Goal: Use online tool/utility: Utilize a website feature to perform a specific function

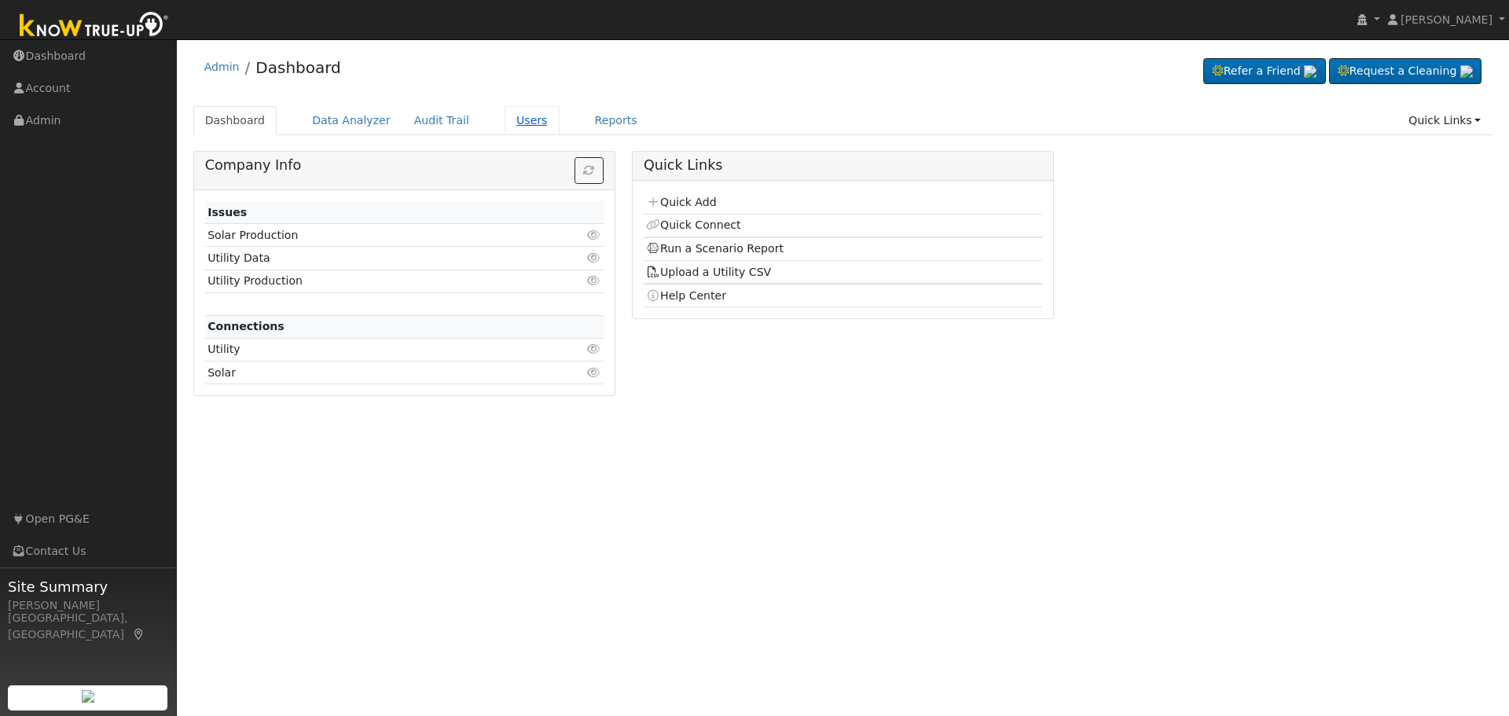
click at [509, 123] on link "Users" at bounding box center [532, 120] width 55 height 29
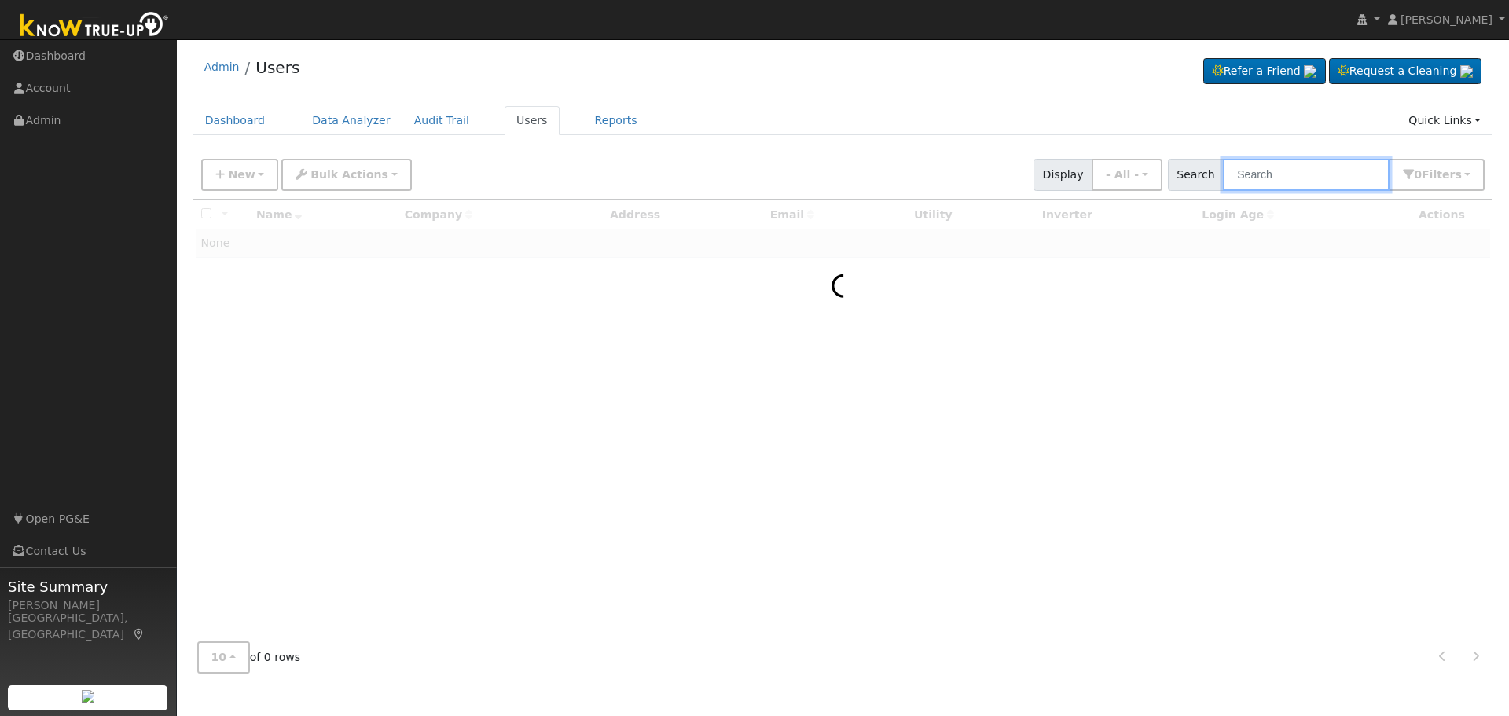
click at [1291, 178] on input "text" at bounding box center [1306, 175] width 167 height 32
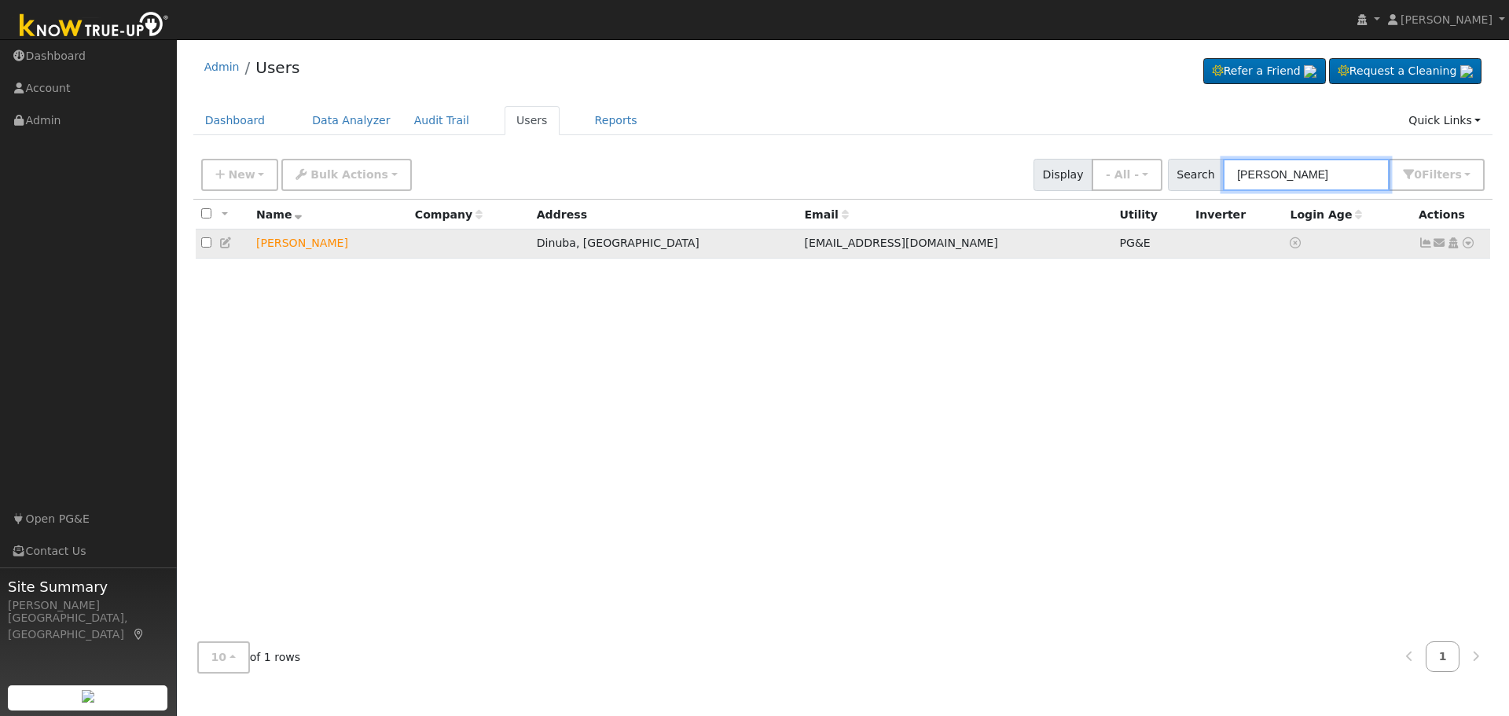
type input "[PERSON_NAME]"
click at [1470, 244] on icon at bounding box center [1468, 242] width 14 height 11
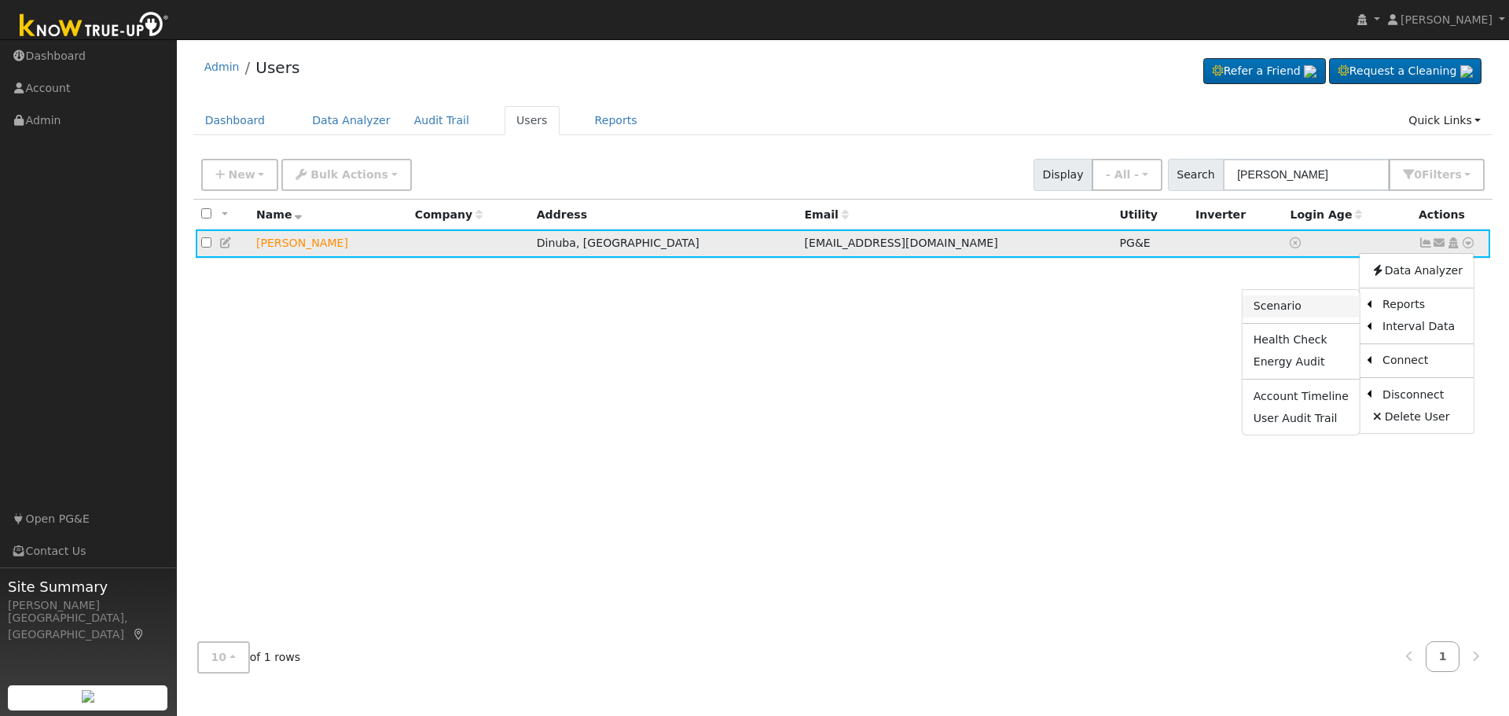
click at [1299, 305] on link "Scenario" at bounding box center [1301, 307] width 117 height 22
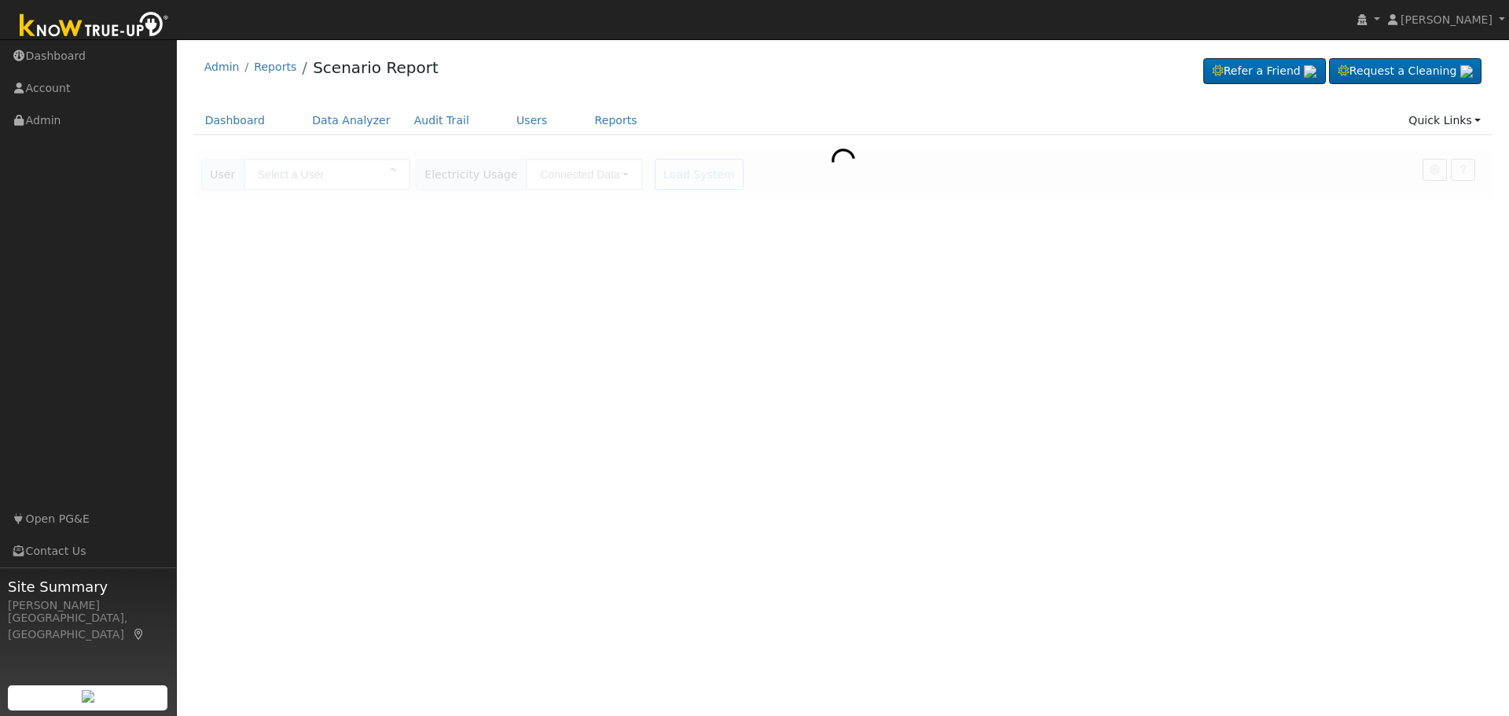
type input "[PERSON_NAME]"
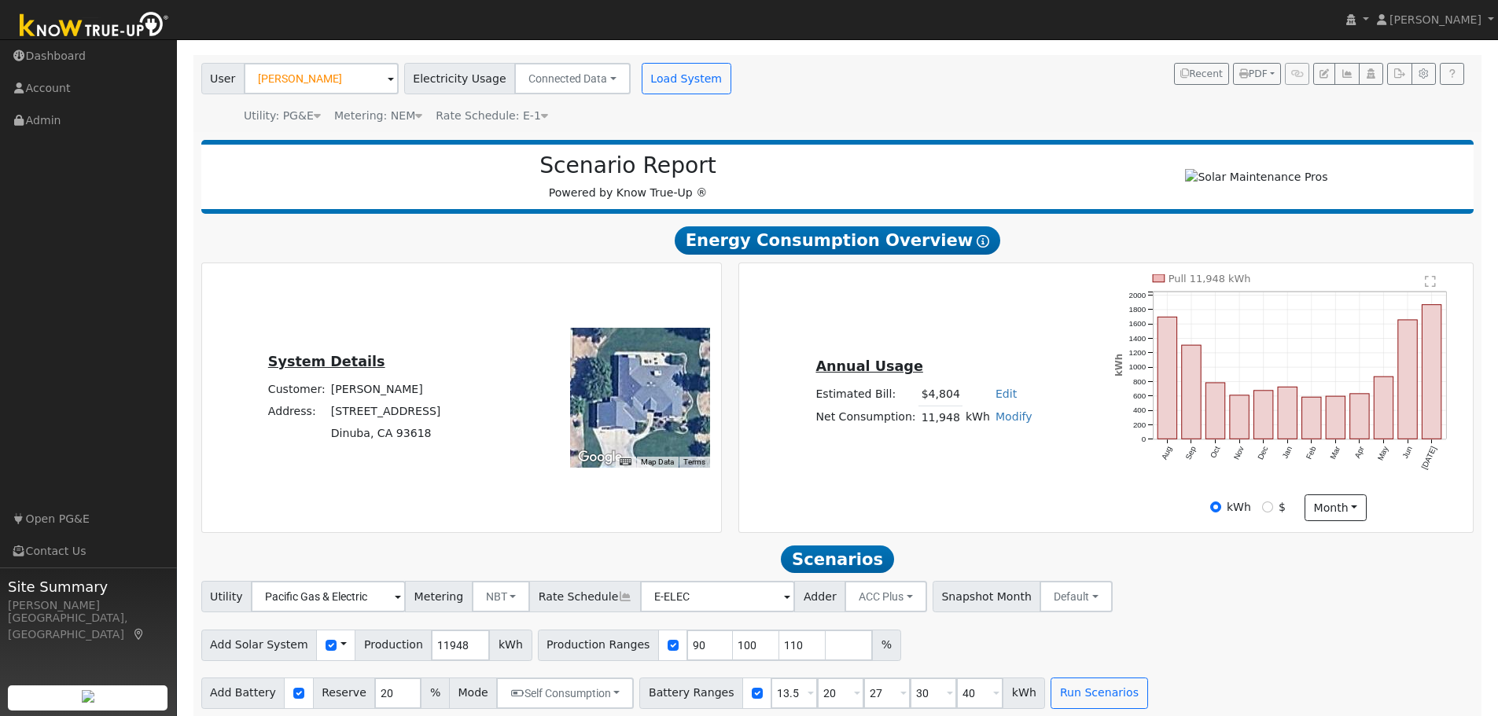
scroll to position [112, 0]
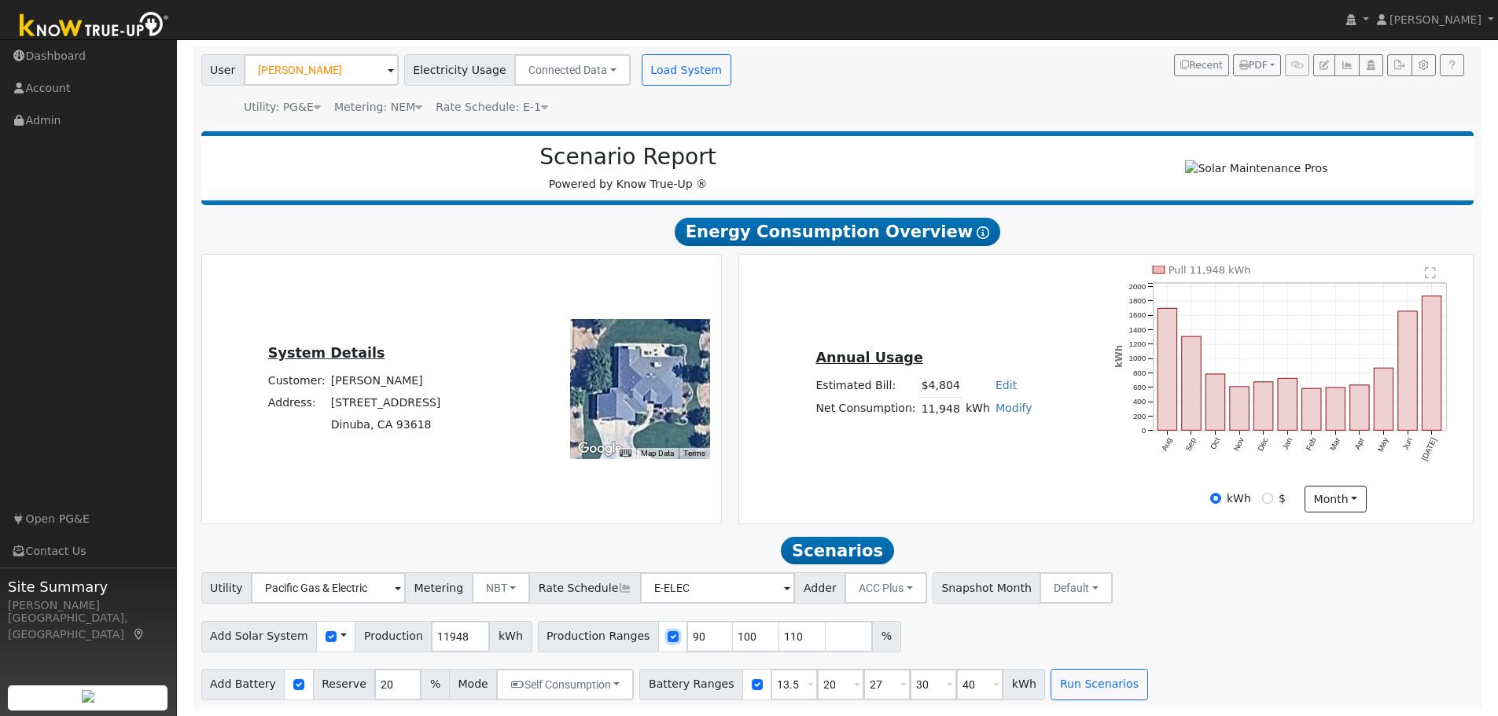
click at [667, 638] on input "checkbox" at bounding box center [672, 636] width 11 height 11
checkbox input "false"
click at [431, 638] on input "11948" at bounding box center [460, 636] width 59 height 31
click at [712, 630] on div "Add Solar System Use CSV Data Production 11013 kWh Production Ranges" at bounding box center [837, 634] width 1278 height 37
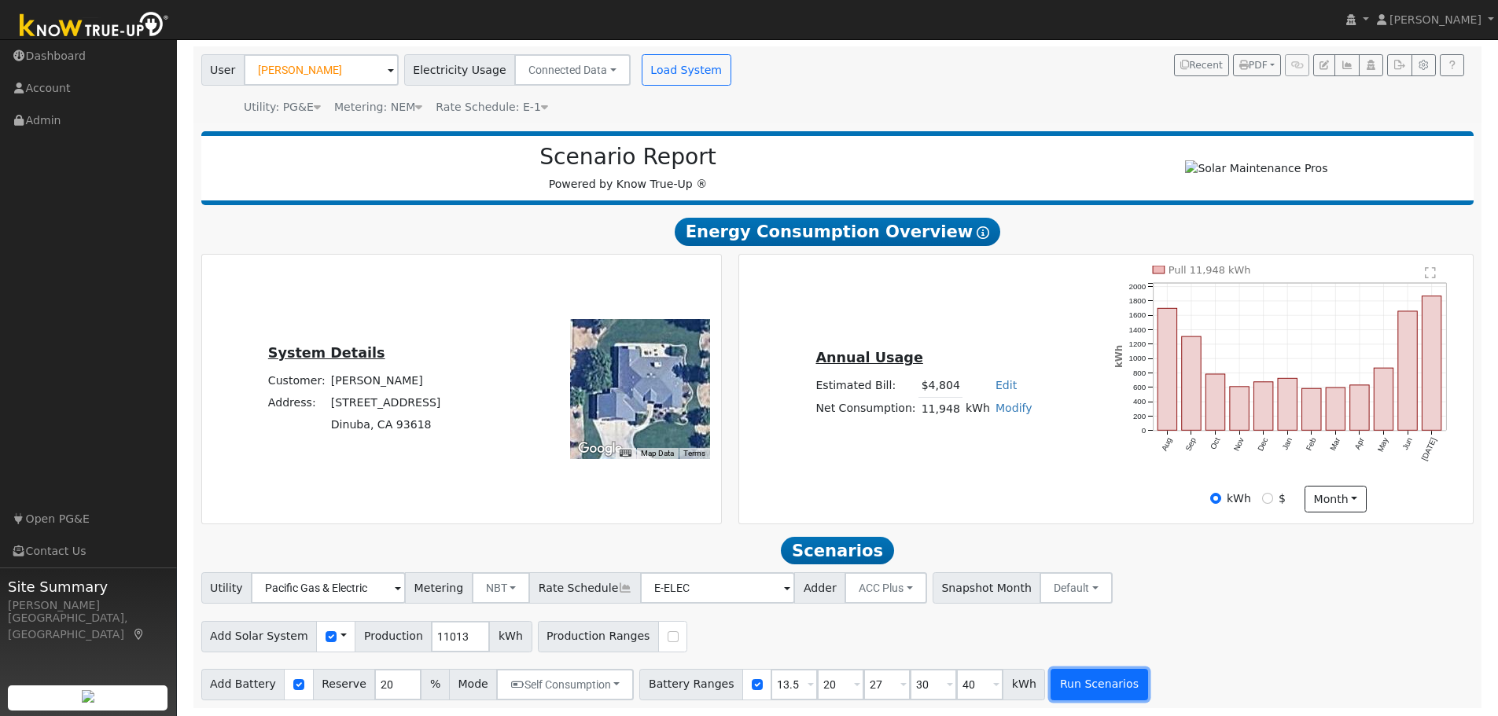
click at [1057, 689] on button "Run Scenarios" at bounding box center [1098, 684] width 97 height 31
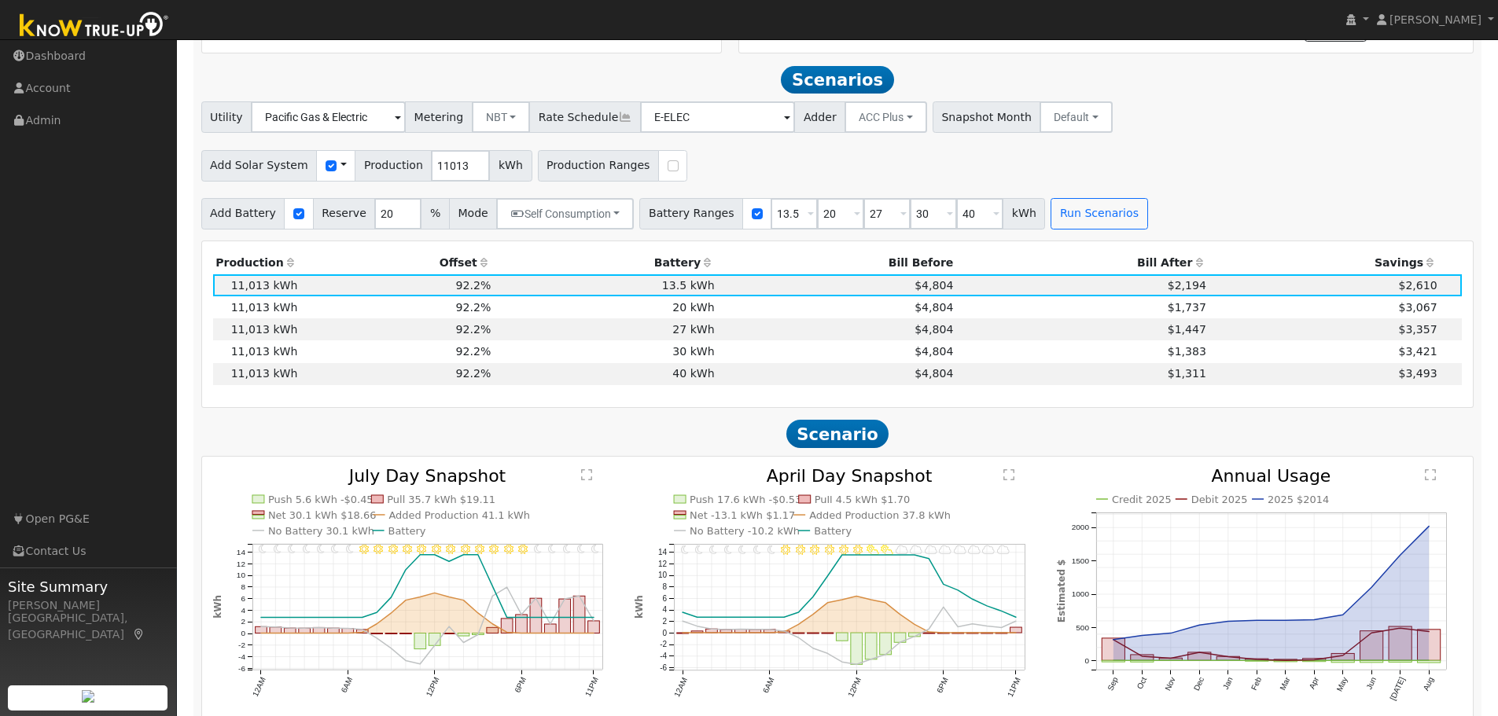
scroll to position [600, 0]
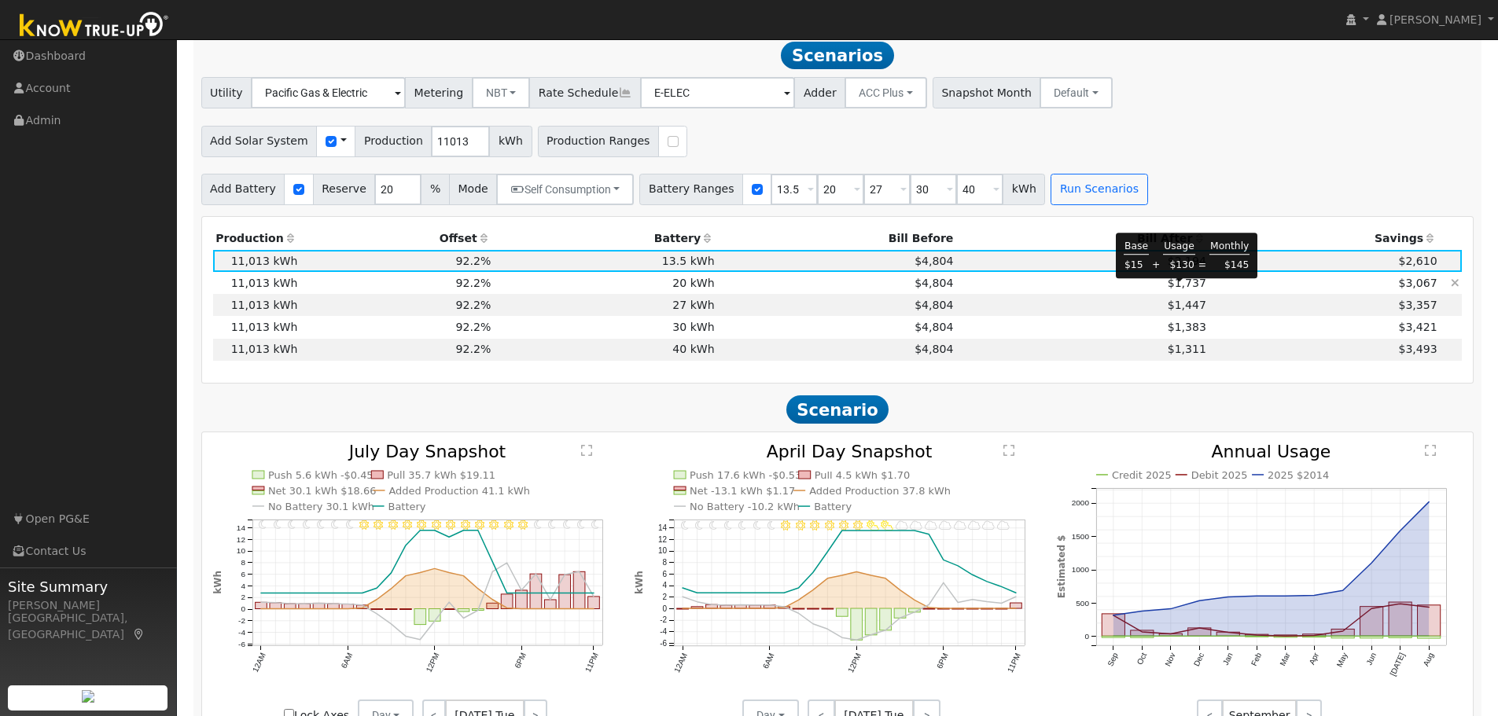
click at [1179, 289] on span "$1,737" at bounding box center [1186, 283] width 39 height 13
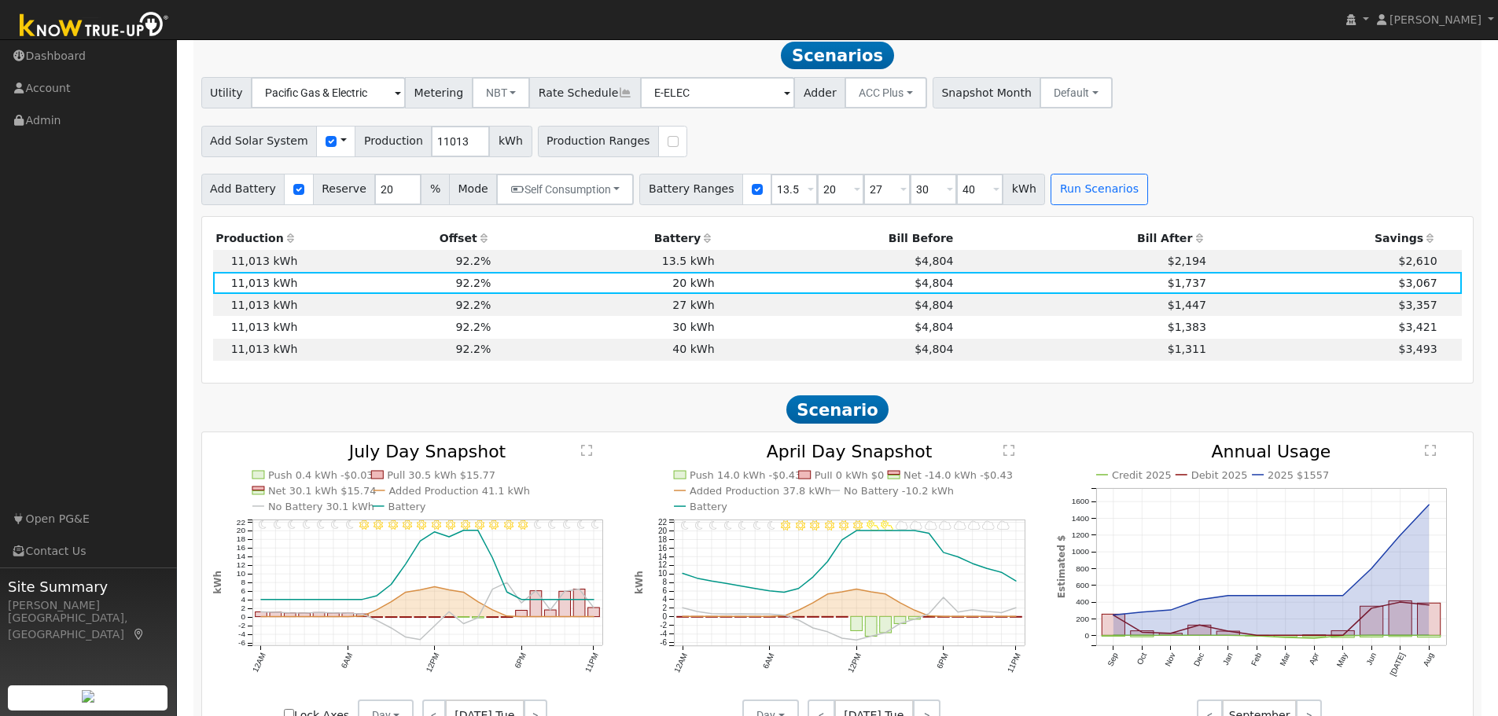
scroll to position [678, 0]
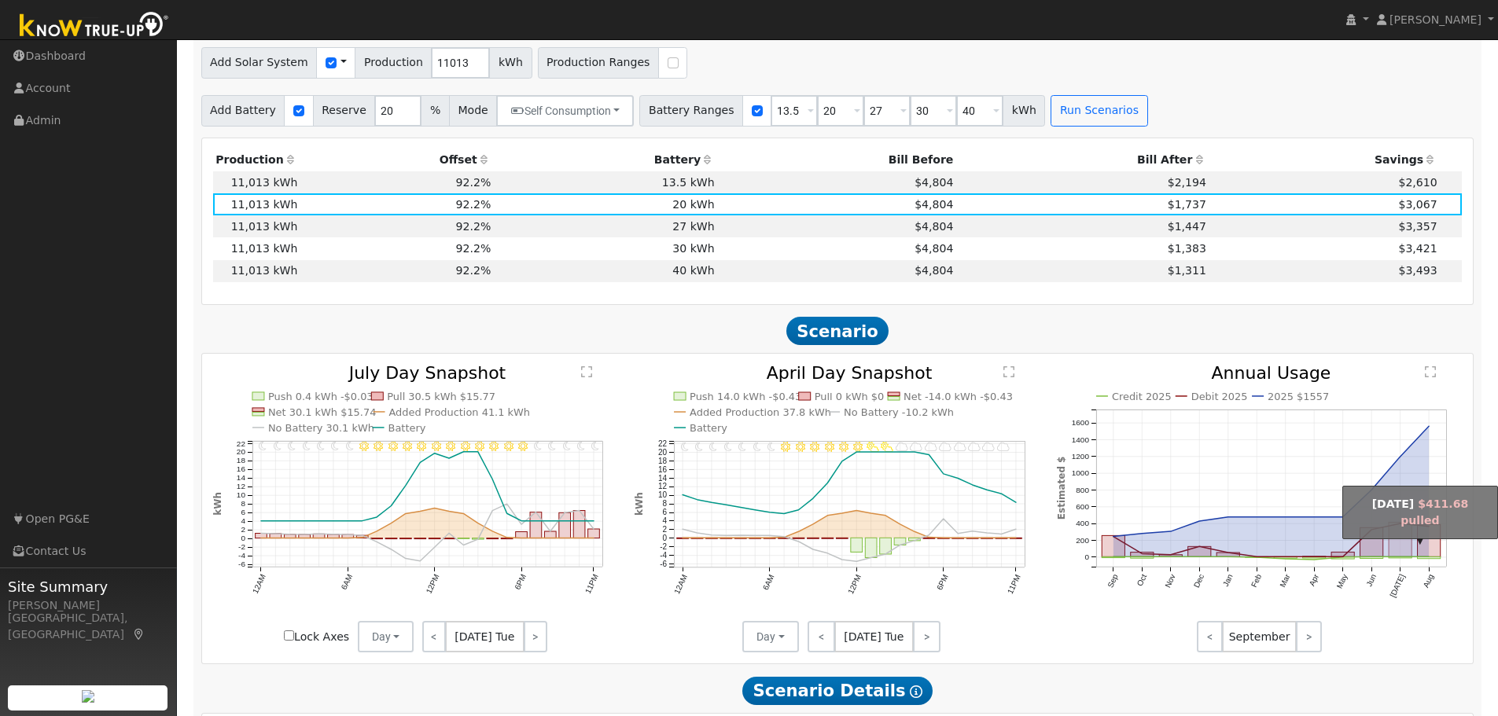
click at [1403, 553] on rect "onclick=""" at bounding box center [1399, 540] width 23 height 35
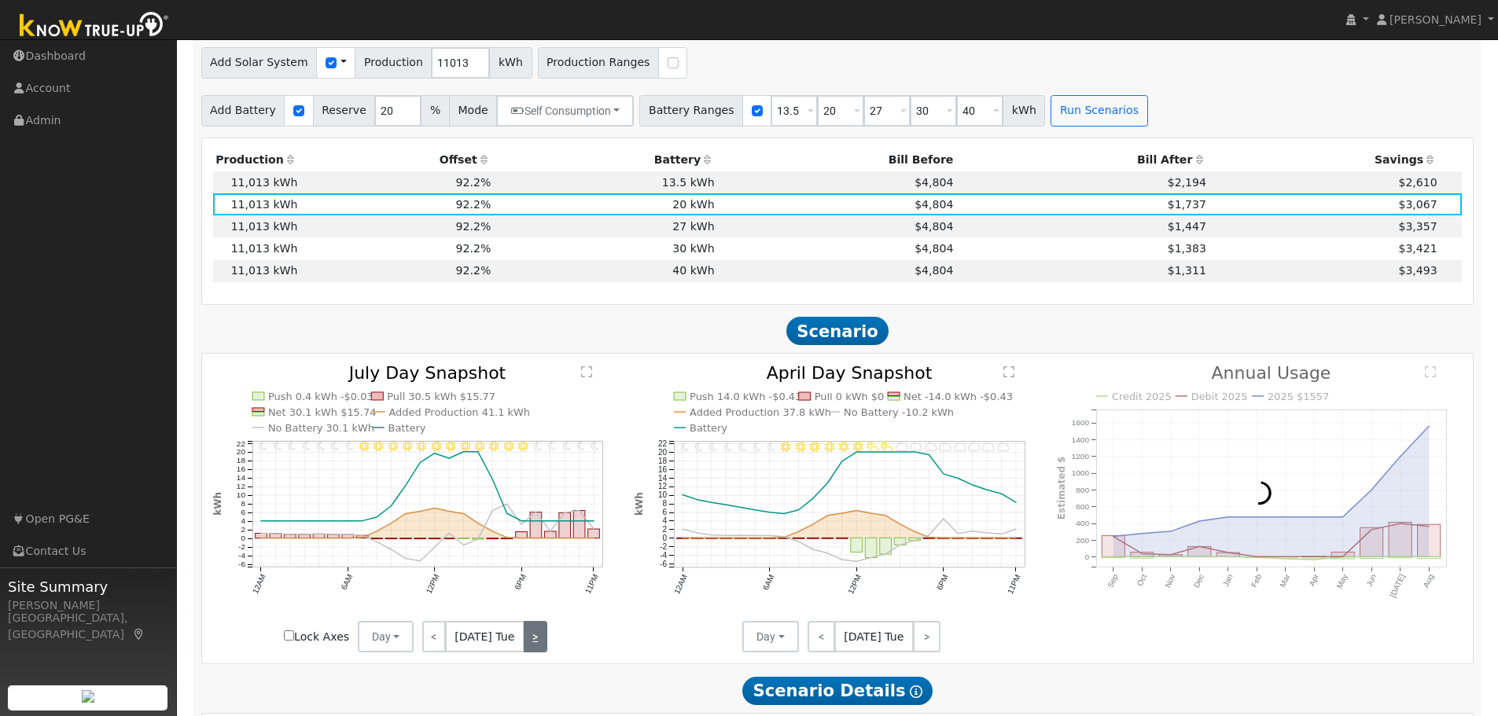
click at [530, 651] on link ">" at bounding box center [536, 636] width 24 height 31
click at [535, 647] on link ">" at bounding box center [536, 636] width 21 height 31
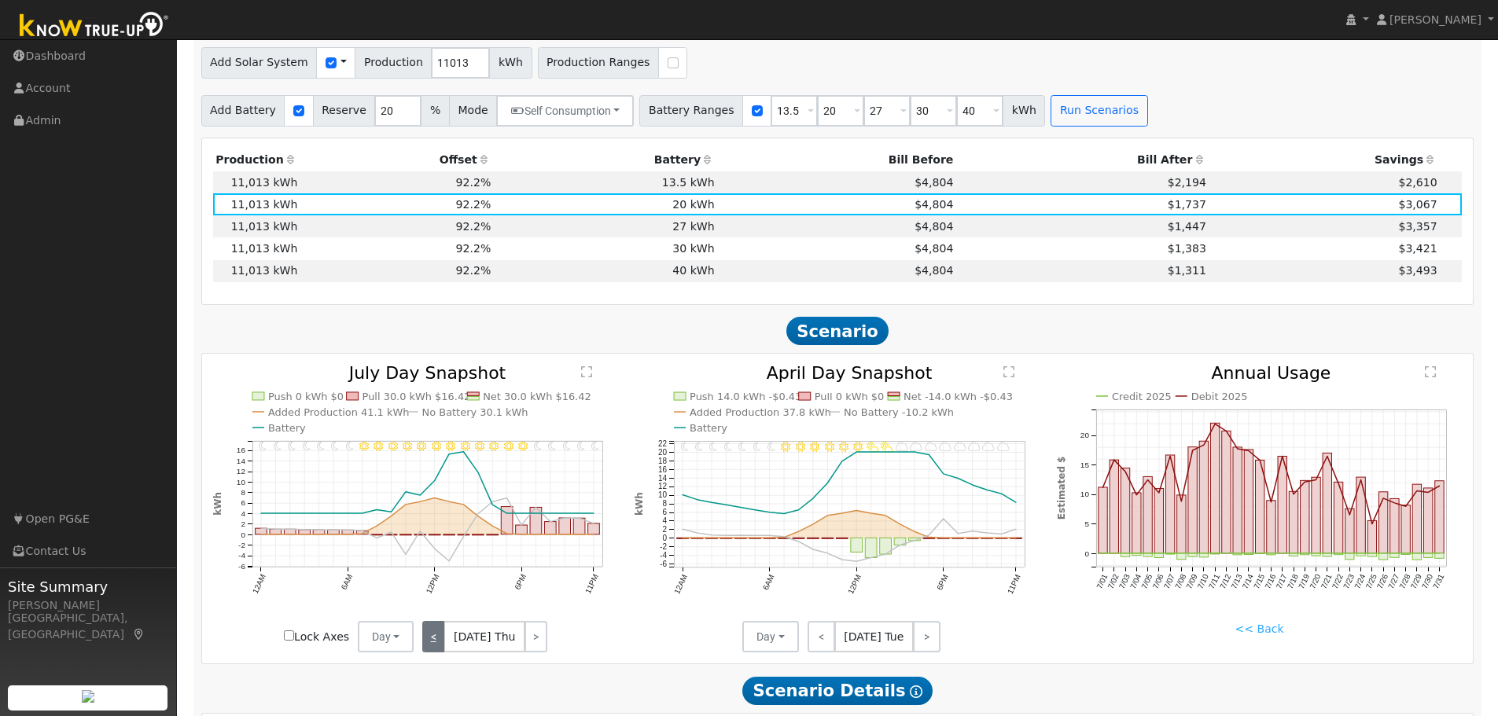
click at [425, 644] on link "<" at bounding box center [433, 636] width 23 height 31
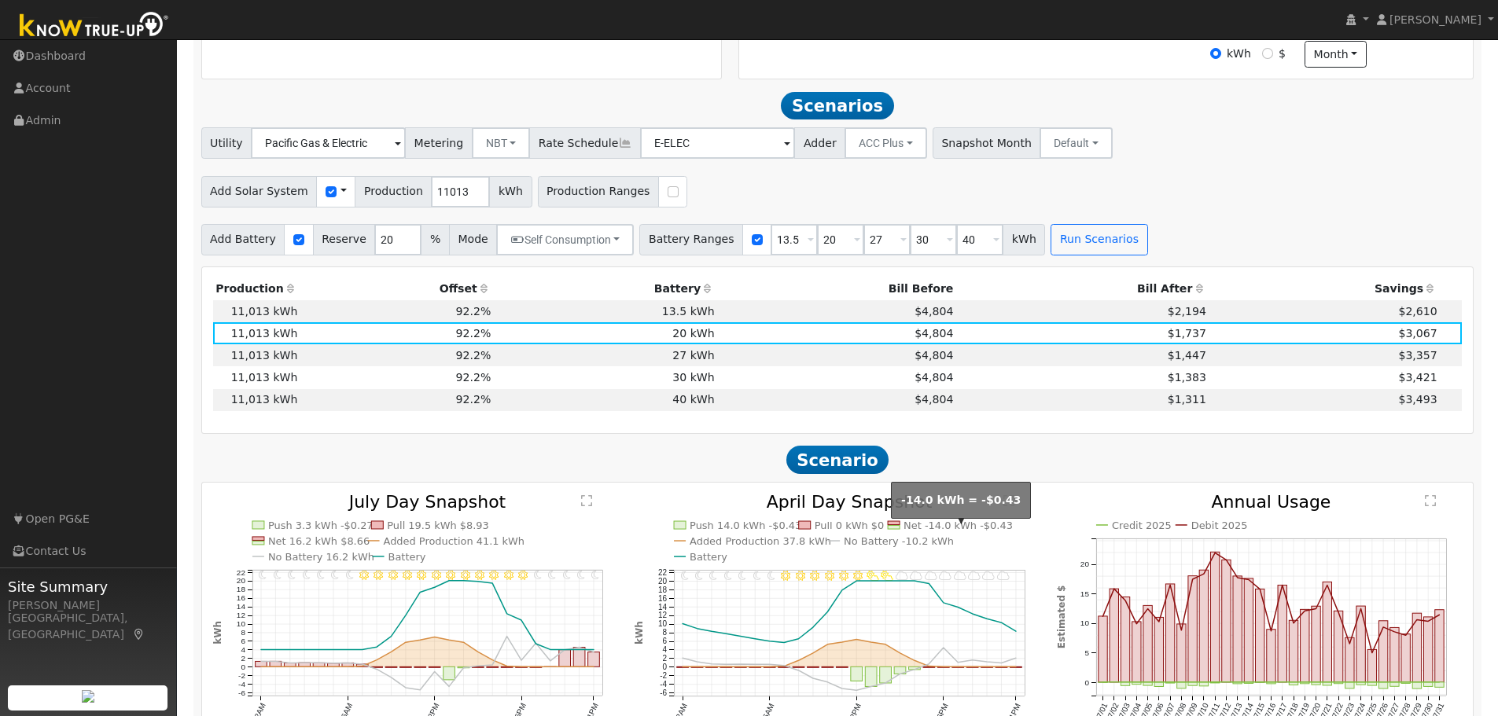
scroll to position [521, 0]
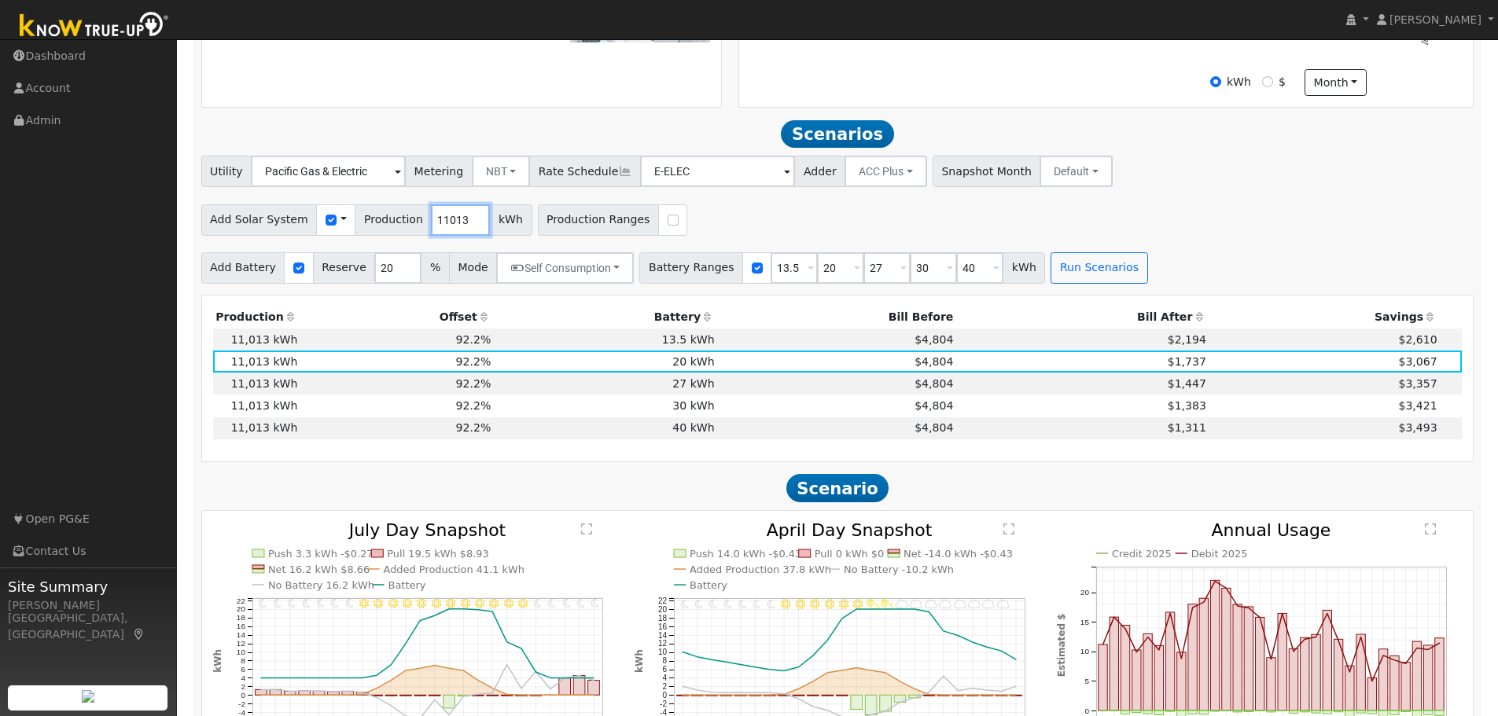
click at [431, 221] on input "11013" at bounding box center [460, 219] width 59 height 31
type input "12200"
click at [851, 232] on div "Add Solar System Use CSV Data Production 12200 kWh Production Ranges" at bounding box center [837, 217] width 1278 height 37
click at [1069, 272] on button "Run Scenarios" at bounding box center [1098, 267] width 97 height 31
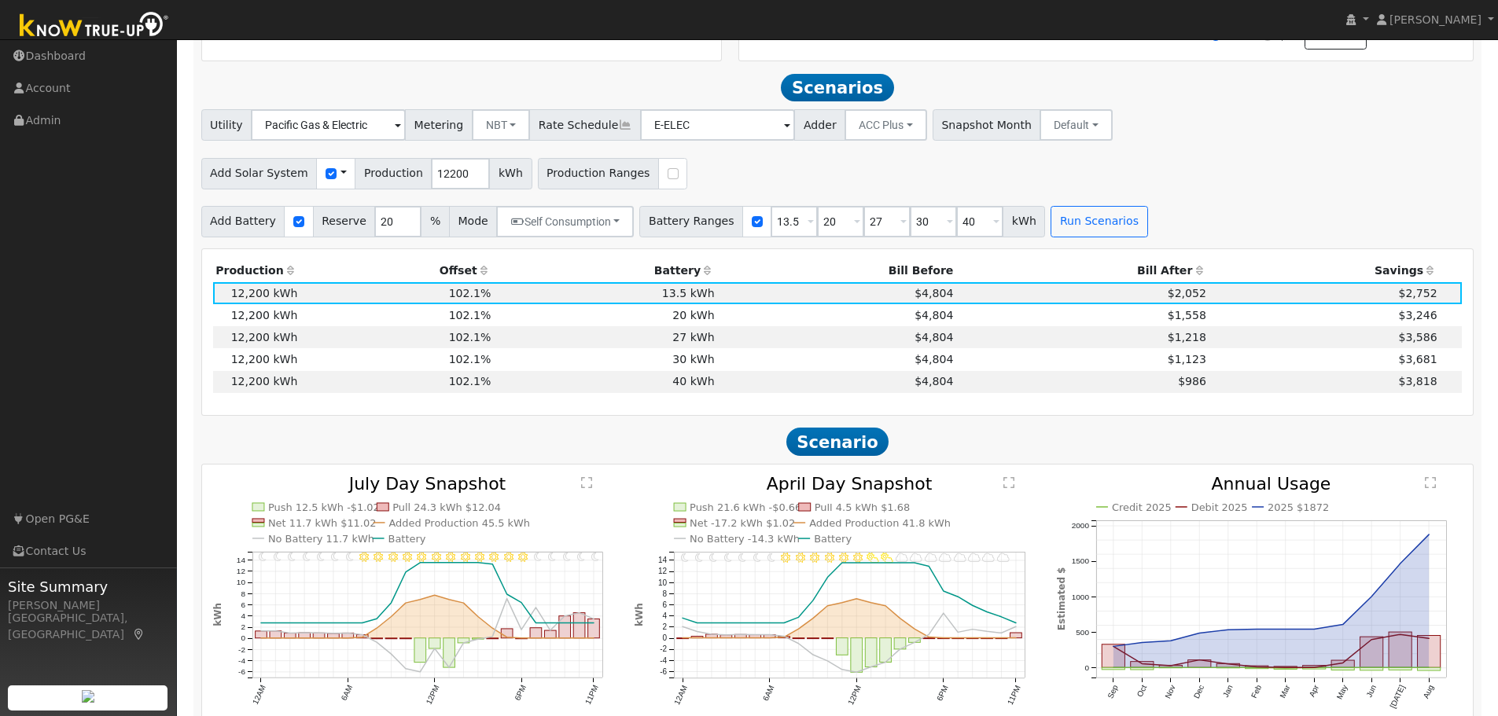
scroll to position [600, 0]
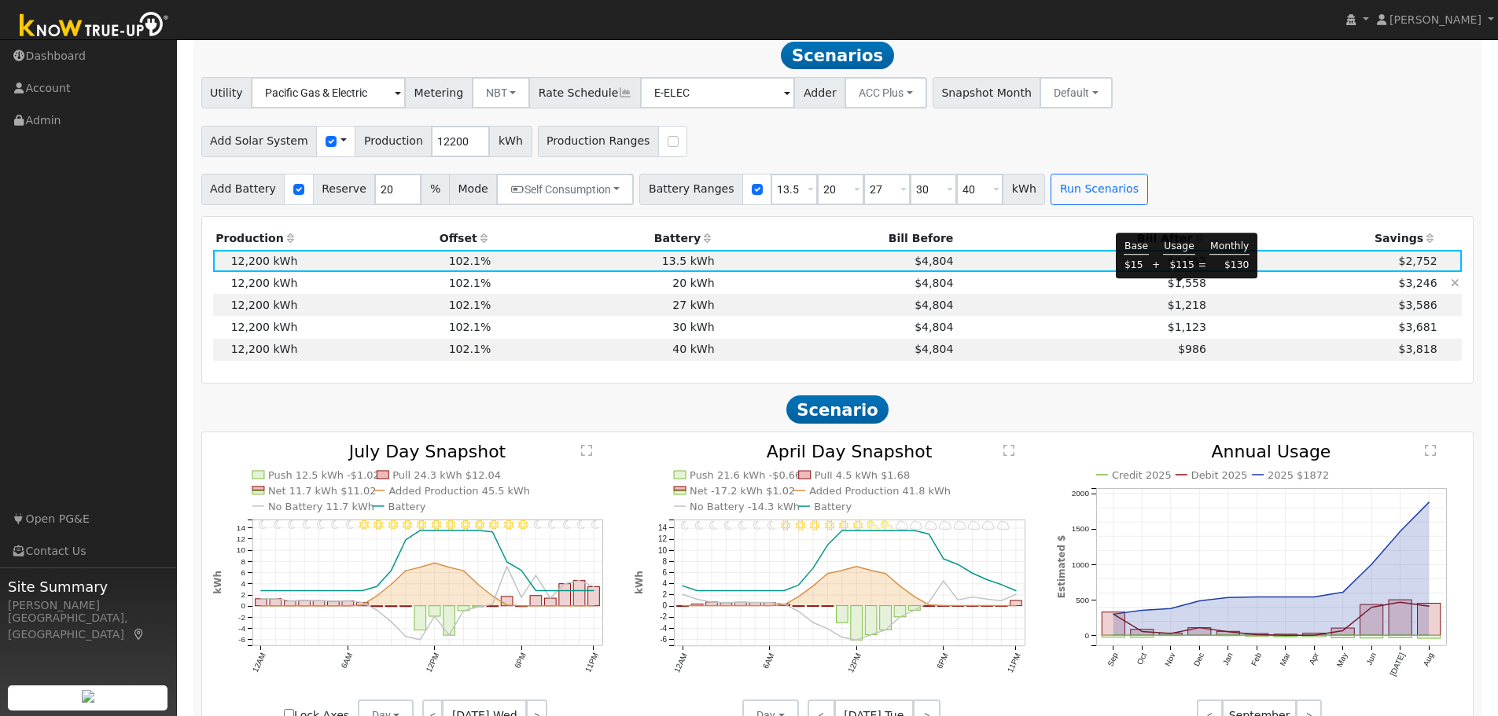
click at [1178, 289] on span "$1,558" at bounding box center [1186, 283] width 39 height 13
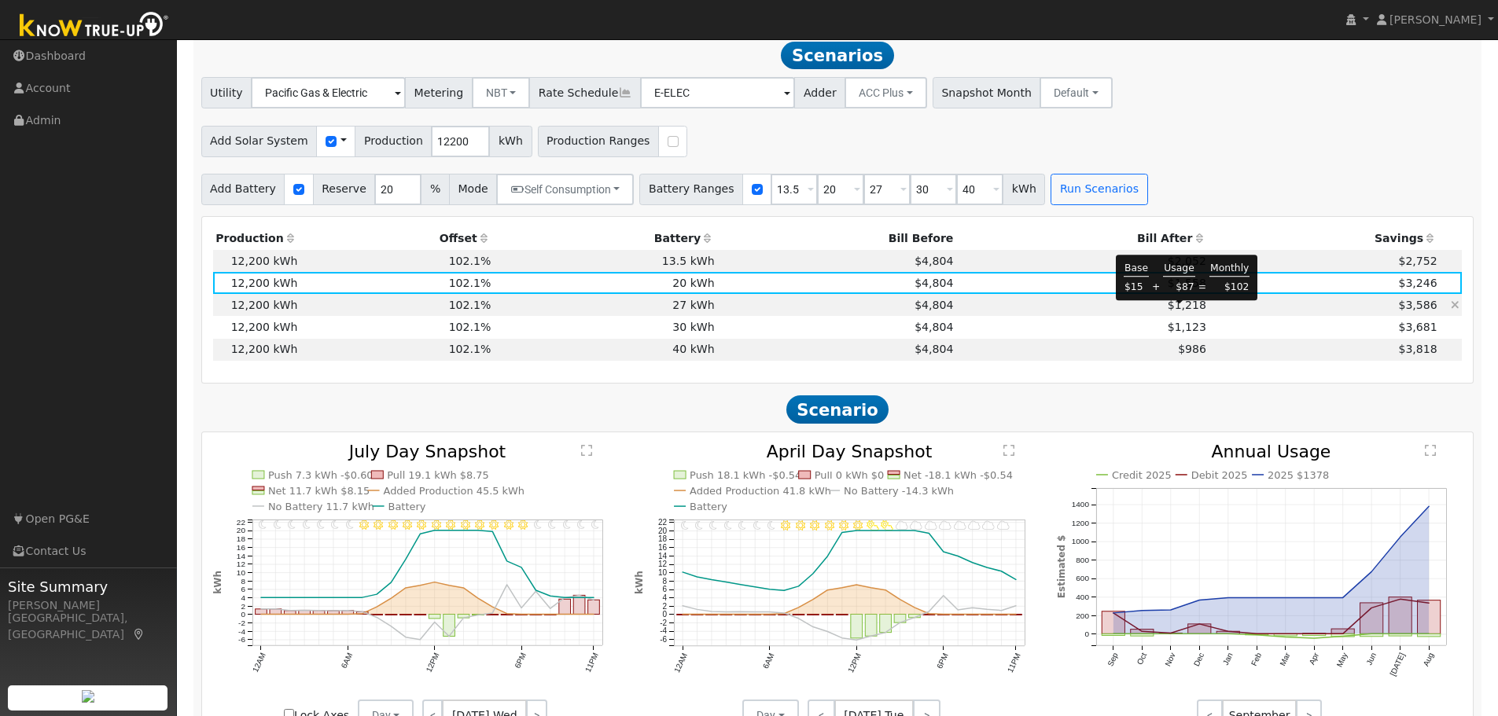
click at [1187, 311] on span "$1,218" at bounding box center [1186, 305] width 39 height 13
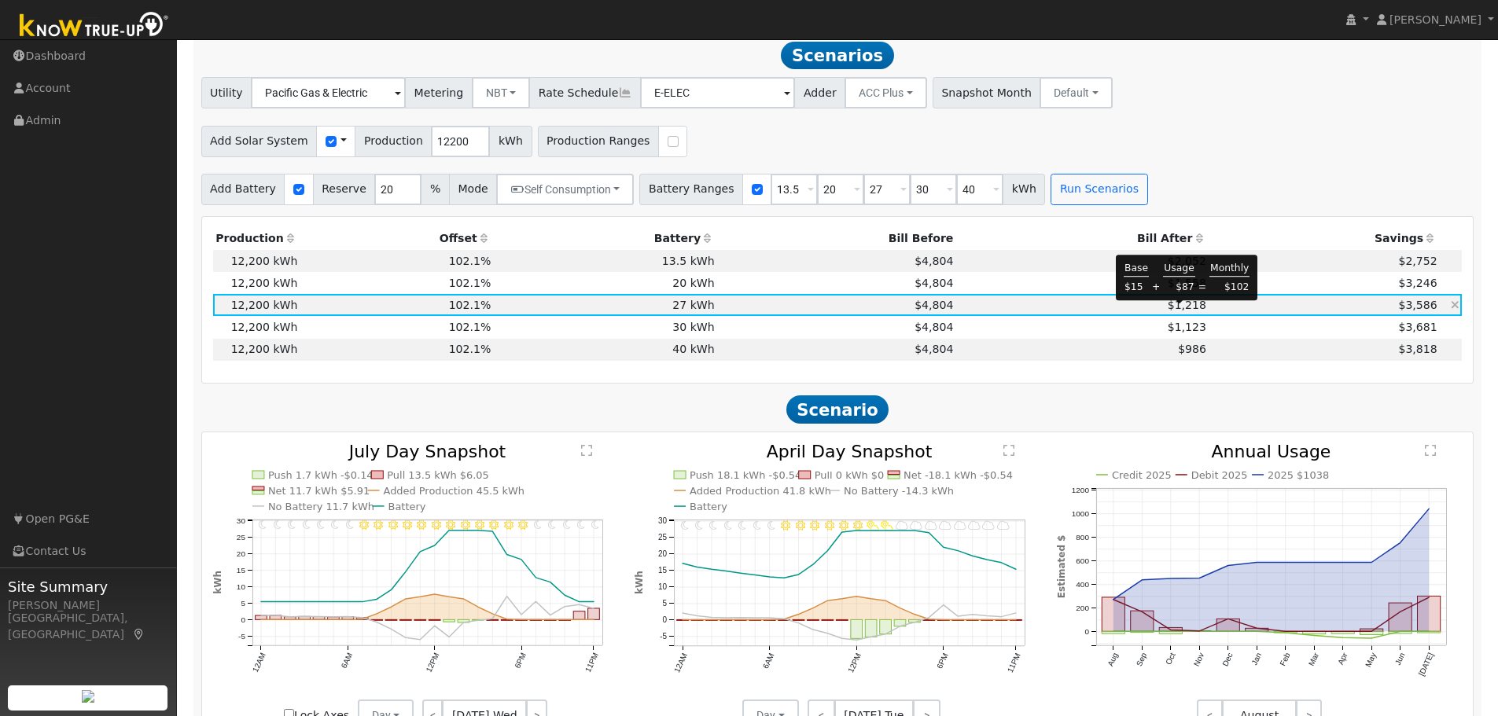
click at [1193, 311] on span "$1,218" at bounding box center [1186, 305] width 39 height 13
